Goal: Task Accomplishment & Management: Manage account settings

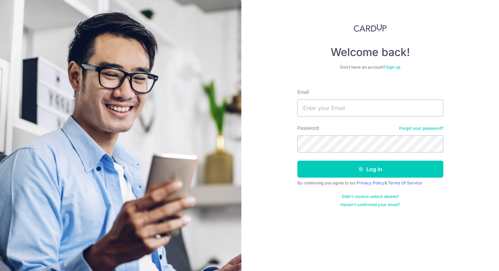
click at [354, 100] on input "Email" at bounding box center [370, 107] width 146 height 17
drag, startPoint x: 349, startPoint y: 95, endPoint x: 364, endPoint y: 109, distance: 20.6
click at [349, 95] on div "Email" at bounding box center [370, 103] width 146 height 28
click at [339, 105] on input "Email" at bounding box center [370, 107] width 146 height 17
type input "[EMAIL_ADDRESS][DOMAIN_NAME]"
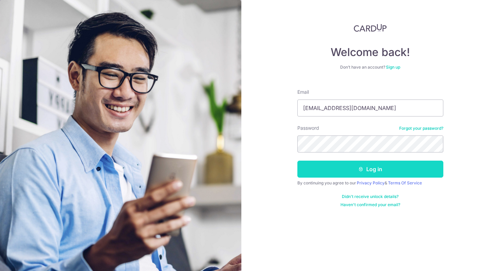
click at [359, 171] on icon "submit" at bounding box center [360, 168] width 5 height 5
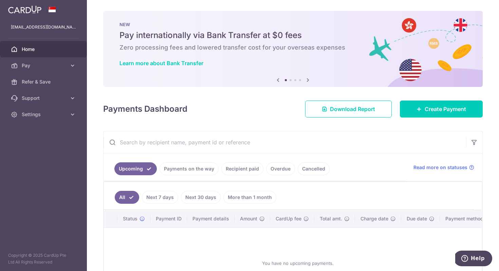
click at [200, 169] on link "Payments on the way" at bounding box center [188, 168] width 59 height 13
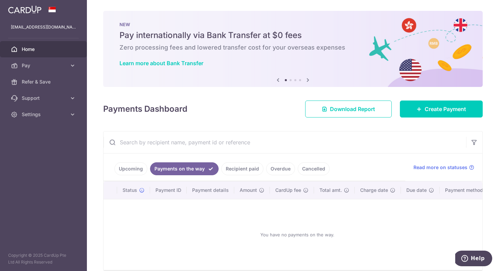
click at [237, 170] on link "Recipient paid" at bounding box center [242, 168] width 42 height 13
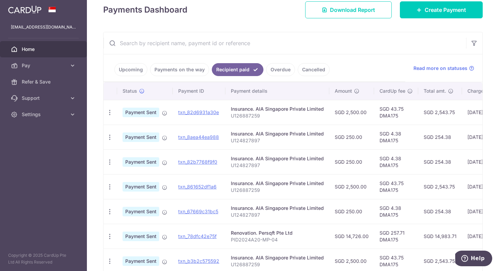
click at [128, 74] on link "Upcoming" at bounding box center [130, 69] width 33 height 13
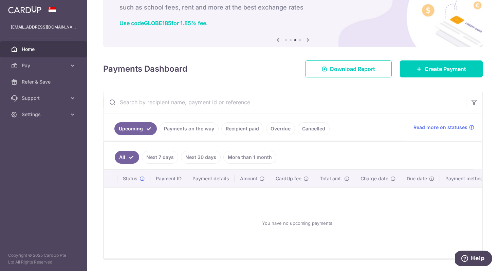
scroll to position [35, 0]
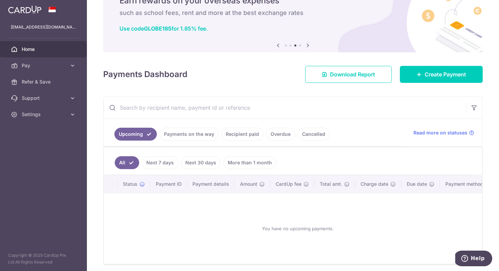
click at [247, 134] on link "Recipient paid" at bounding box center [242, 134] width 42 height 13
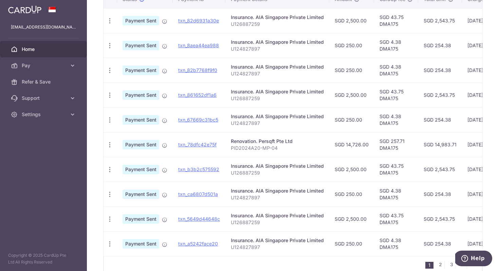
scroll to position [225, 0]
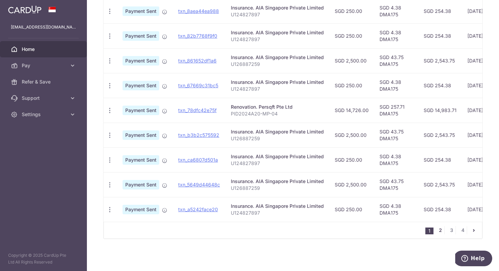
click at [438, 229] on link "2" at bounding box center [440, 230] width 8 height 8
